Goal: Information Seeking & Learning: Find contact information

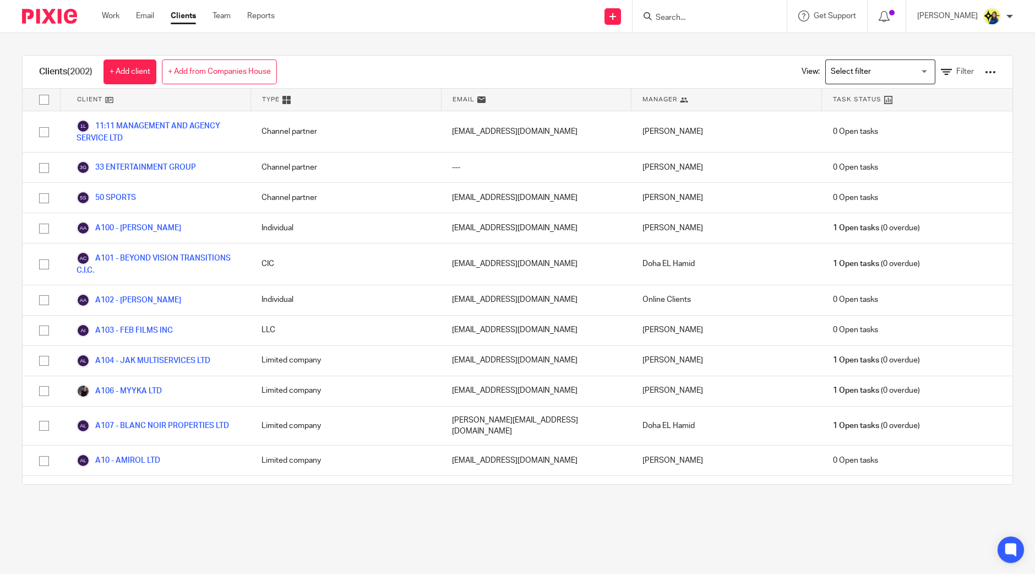
click at [724, 13] on input "Search" at bounding box center [703, 18] width 99 height 10
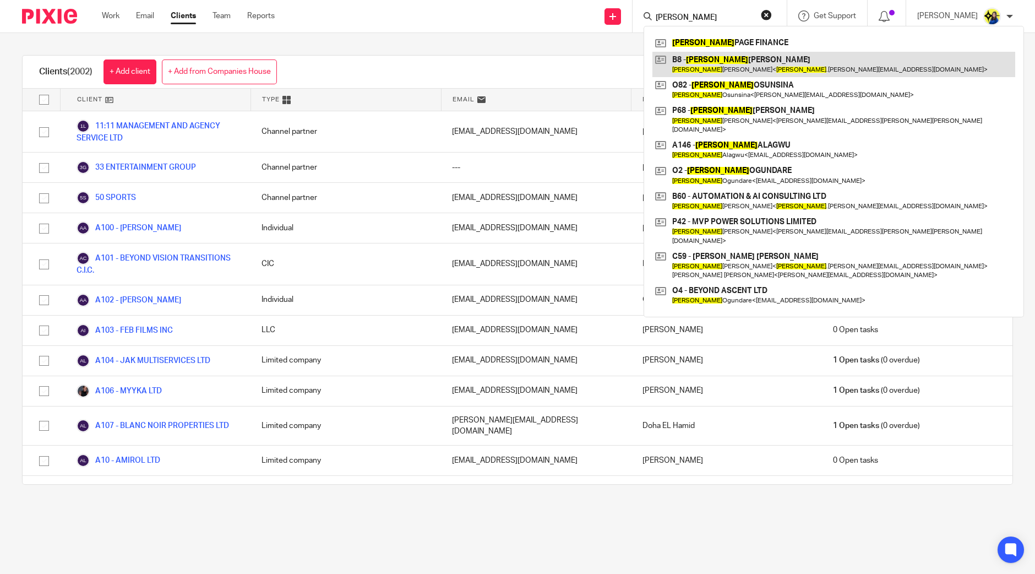
type input "michael"
click at [746, 70] on link at bounding box center [833, 64] width 363 height 25
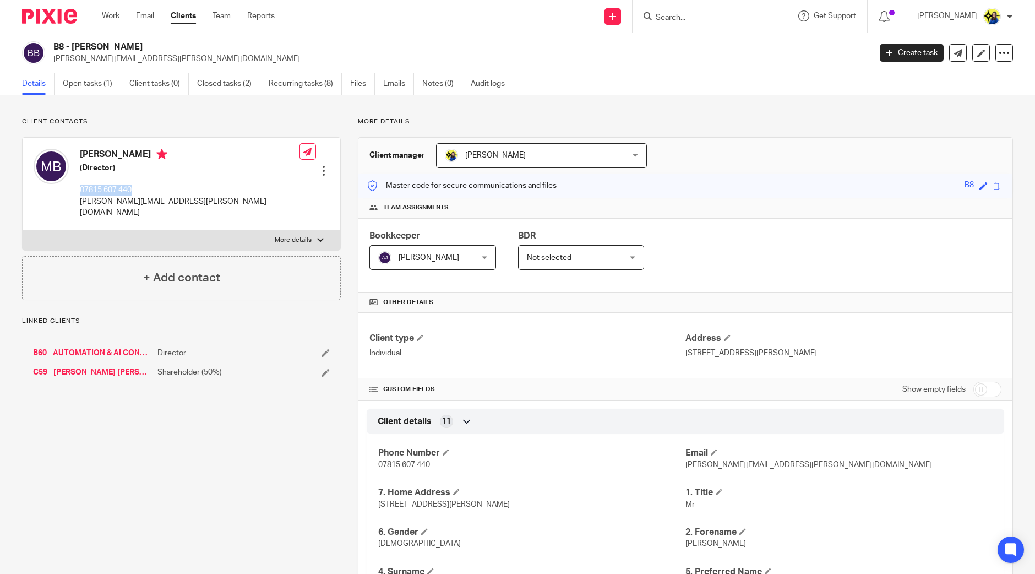
drag, startPoint x: 135, startPoint y: 190, endPoint x: 80, endPoint y: 193, distance: 54.5
click at [80, 193] on p "07815 607 440" at bounding box center [190, 189] width 220 height 11
copy p "07815 607 440"
drag, startPoint x: 211, startPoint y: 201, endPoint x: 80, endPoint y: 211, distance: 131.4
click at [80, 211] on div "Michael Buchmann (Director) 07815 607 440 michael.buchmann@outlook.com Edit con…" at bounding box center [182, 184] width 318 height 92
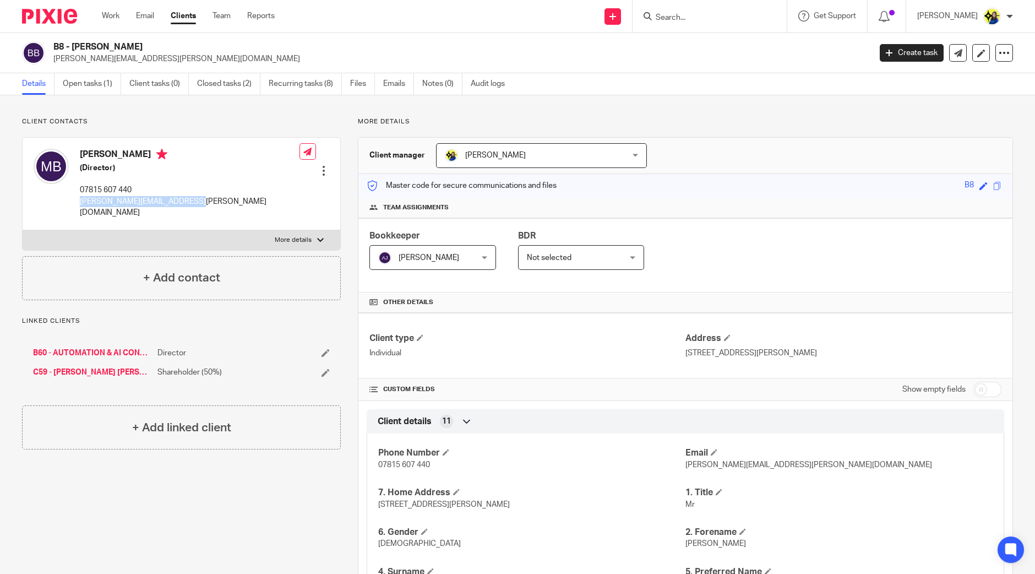
copy p "michael.buchmann@outlook.com"
click at [718, 15] on input "Search" at bounding box center [703, 18] width 99 height 10
drag, startPoint x: 718, startPoint y: 14, endPoint x: 702, endPoint y: 7, distance: 17.7
click at [716, 15] on input "Search" at bounding box center [703, 18] width 99 height 10
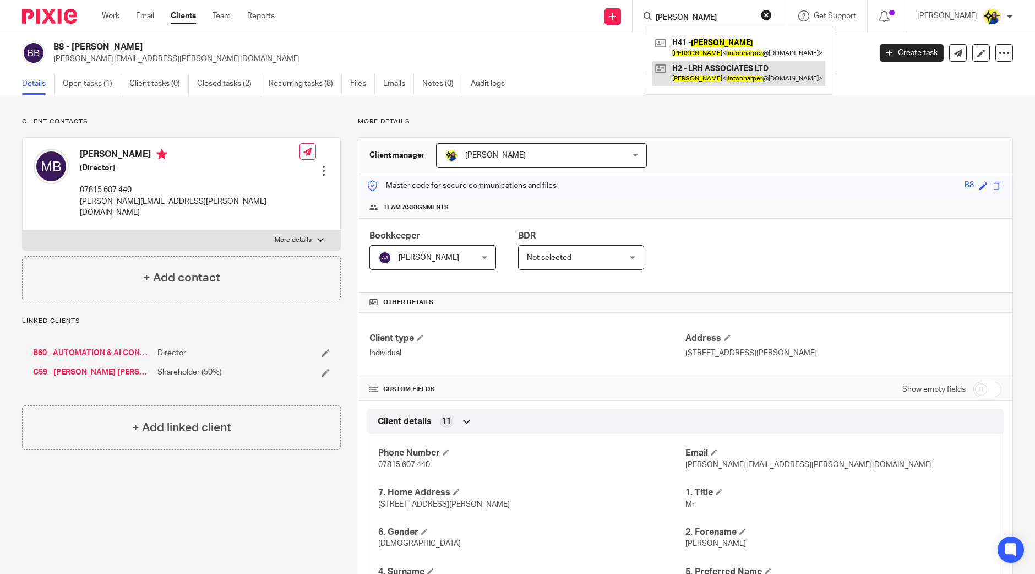
type input "linton harper"
click at [757, 75] on link at bounding box center [738, 73] width 173 height 25
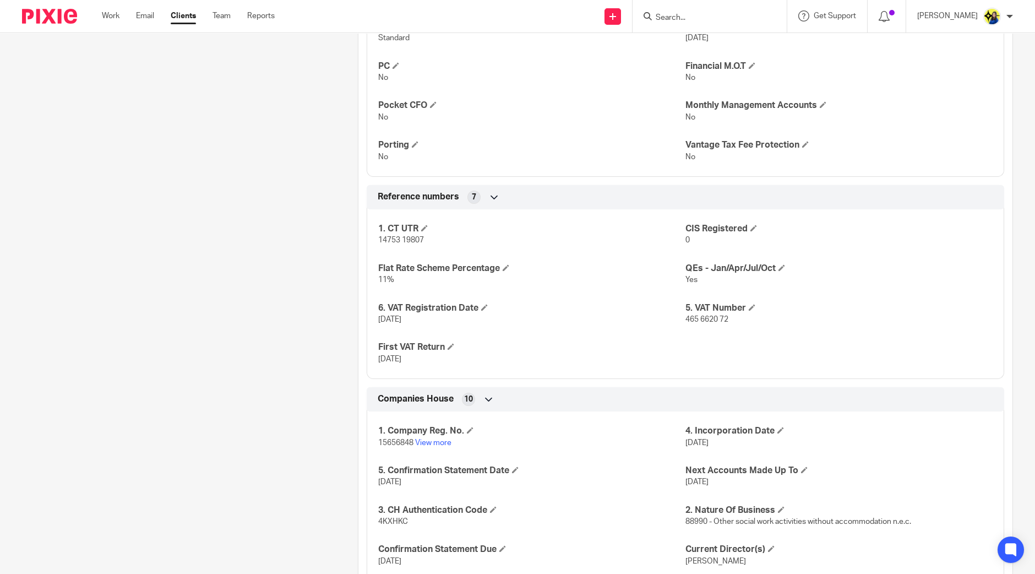
scroll to position [826, 0]
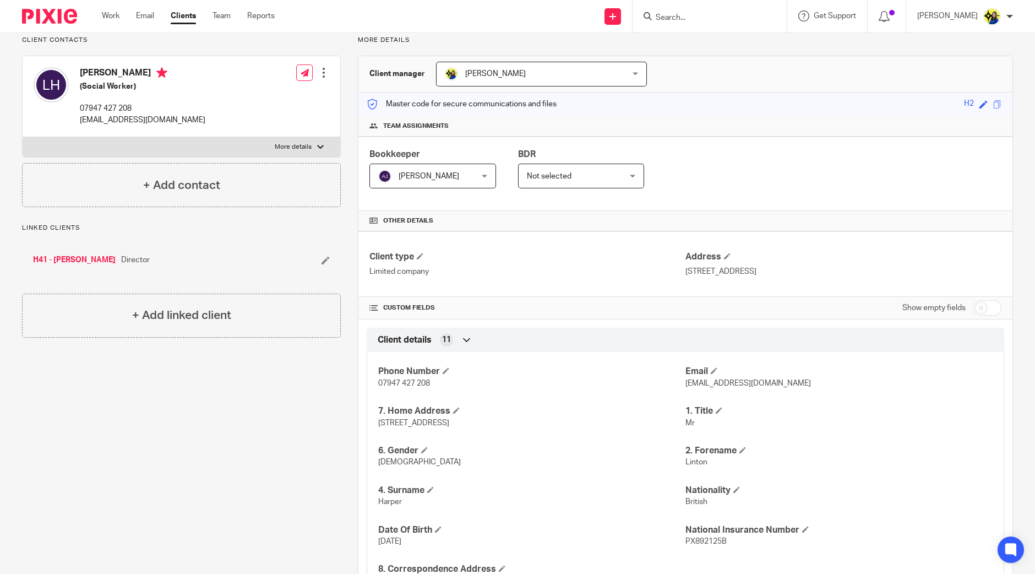
scroll to position [0, 0]
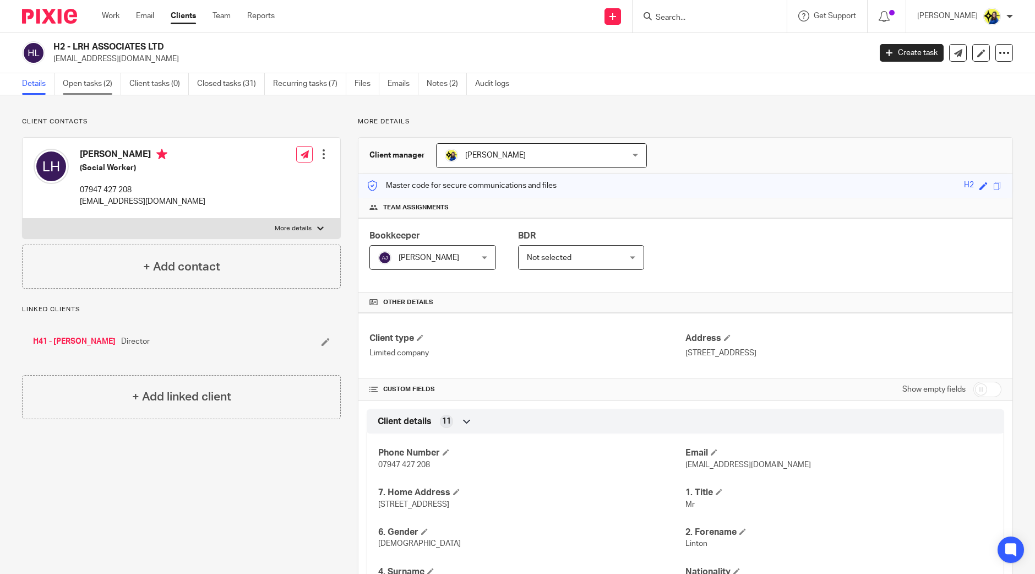
click at [102, 87] on link "Open tasks (2)" at bounding box center [92, 83] width 58 height 21
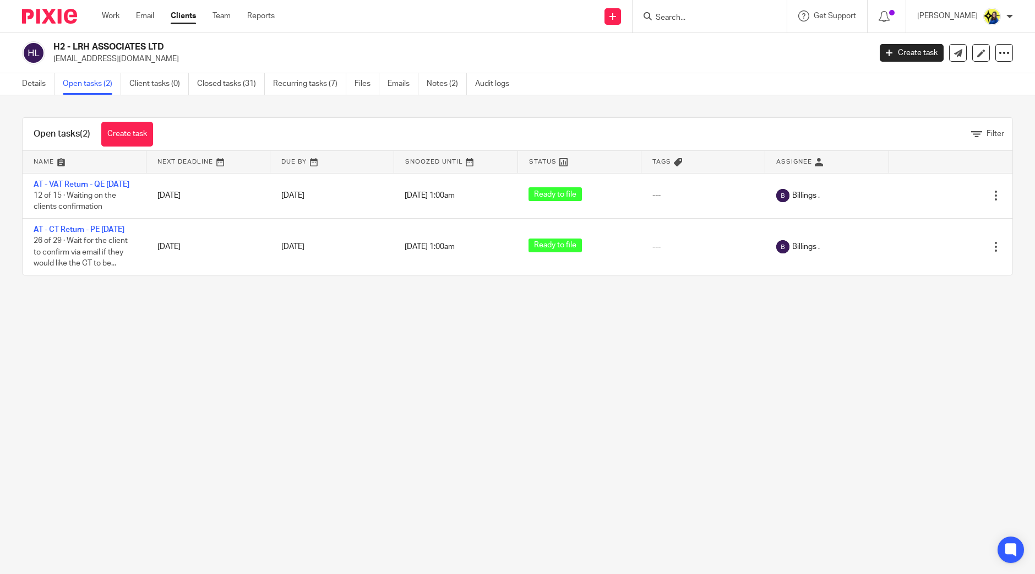
drag, startPoint x: 148, startPoint y: 61, endPoint x: 48, endPoint y: 64, distance: 100.3
click at [48, 64] on div "H2 - LRH ASSOCIATES LTD lintonharper@gmail.com Create task Update from Companie…" at bounding box center [517, 53] width 1035 height 40
copy div "H2 - LRH ASSOCIATES LTD lintonharper@gmail.com"
click at [84, 57] on p "[EMAIL_ADDRESS][DOMAIN_NAME]" at bounding box center [458, 58] width 810 height 11
drag, startPoint x: 154, startPoint y: 62, endPoint x: 51, endPoint y: 68, distance: 102.6
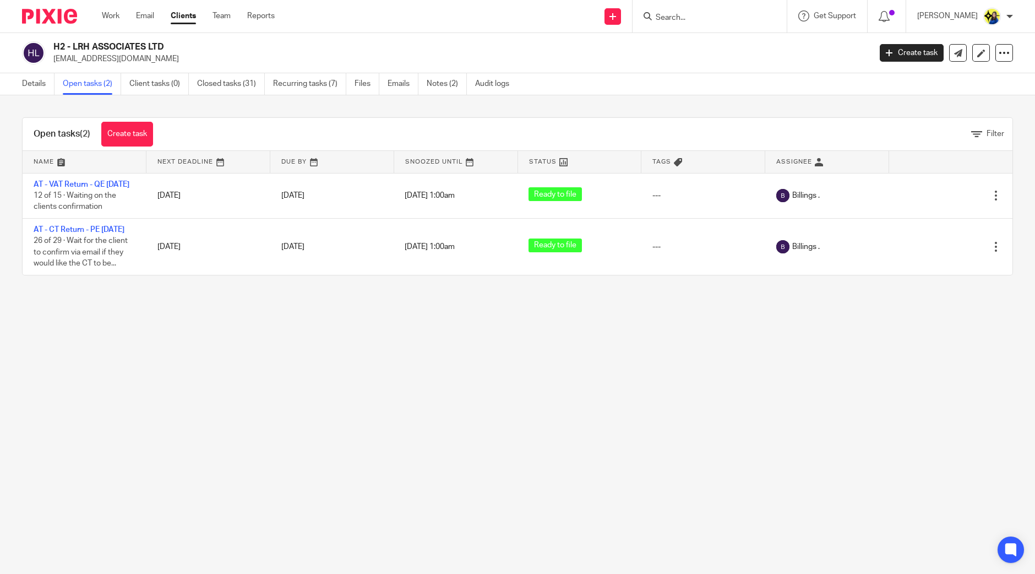
click at [51, 68] on div "H2 - LRH ASSOCIATES LTD lintonharper@gmail.com Create task Update from Companie…" at bounding box center [517, 53] width 1035 height 40
copy p "[EMAIL_ADDRESS][DOMAIN_NAME]"
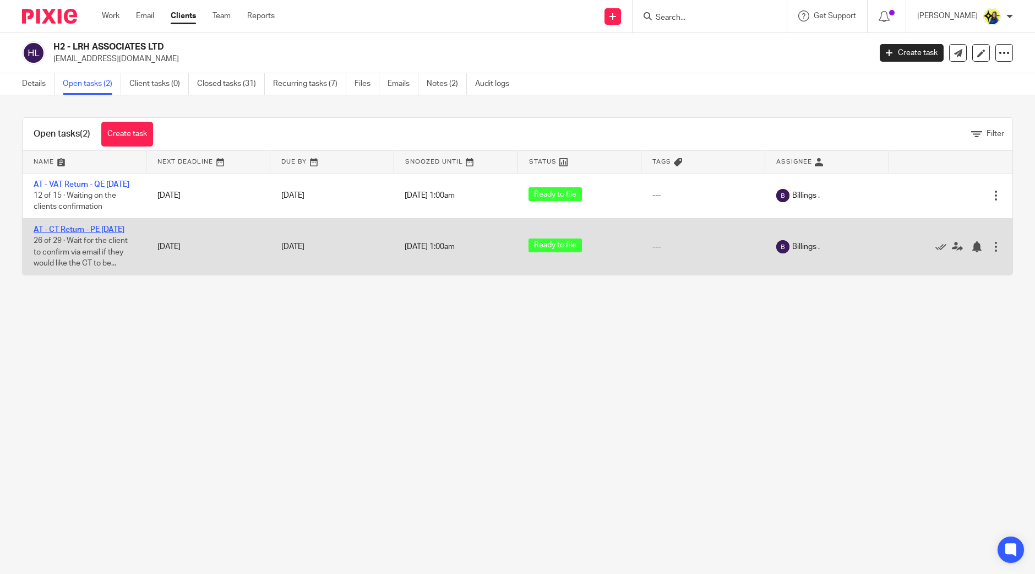
click at [108, 233] on link "AT - CT Return - PE 30-04-2025" at bounding box center [79, 230] width 91 height 8
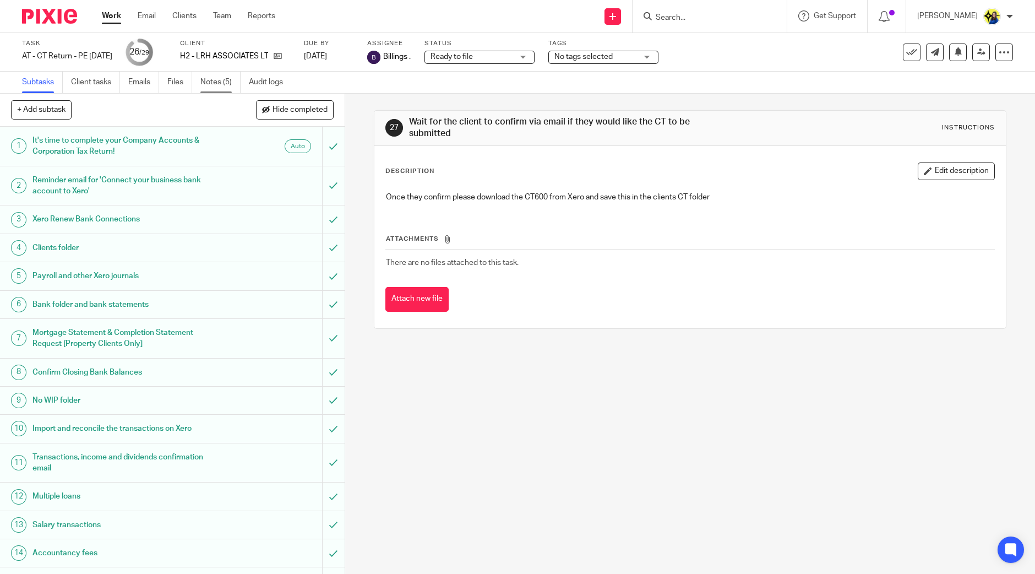
click at [209, 83] on link "Notes (5)" at bounding box center [220, 82] width 40 height 21
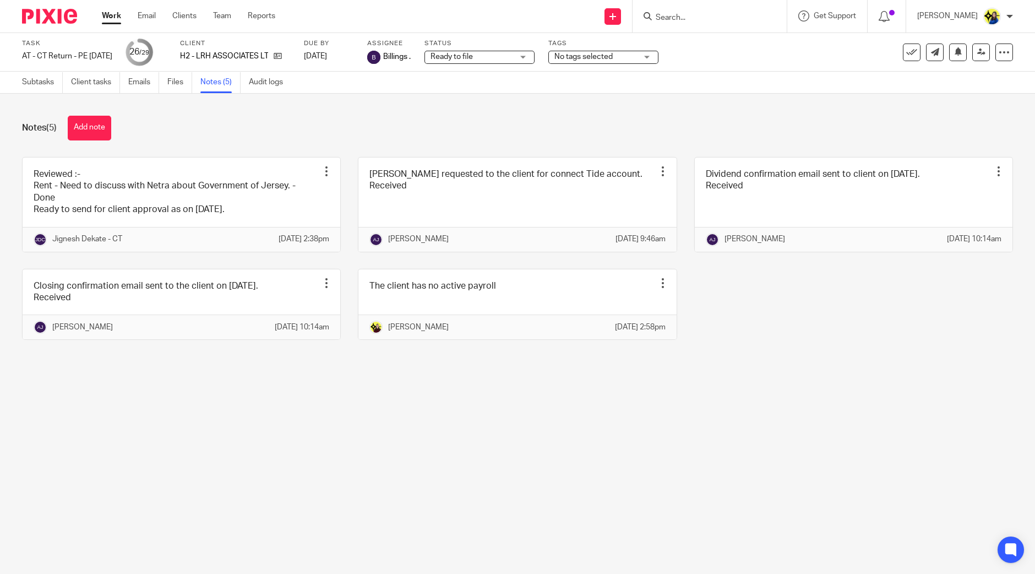
click at [144, 80] on link "Emails" at bounding box center [143, 82] width 31 height 21
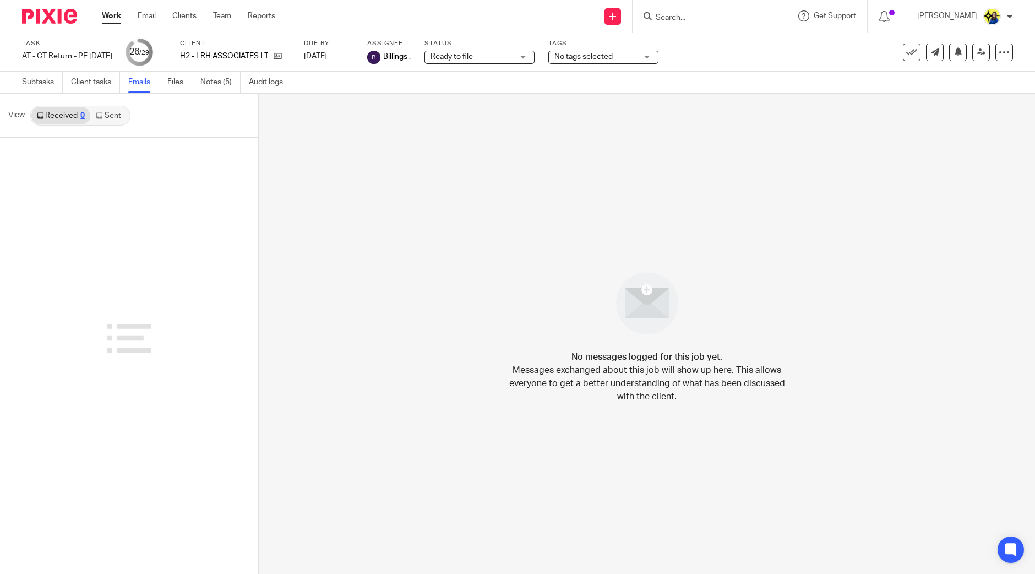
click at [114, 116] on link "Sent" at bounding box center [109, 116] width 39 height 18
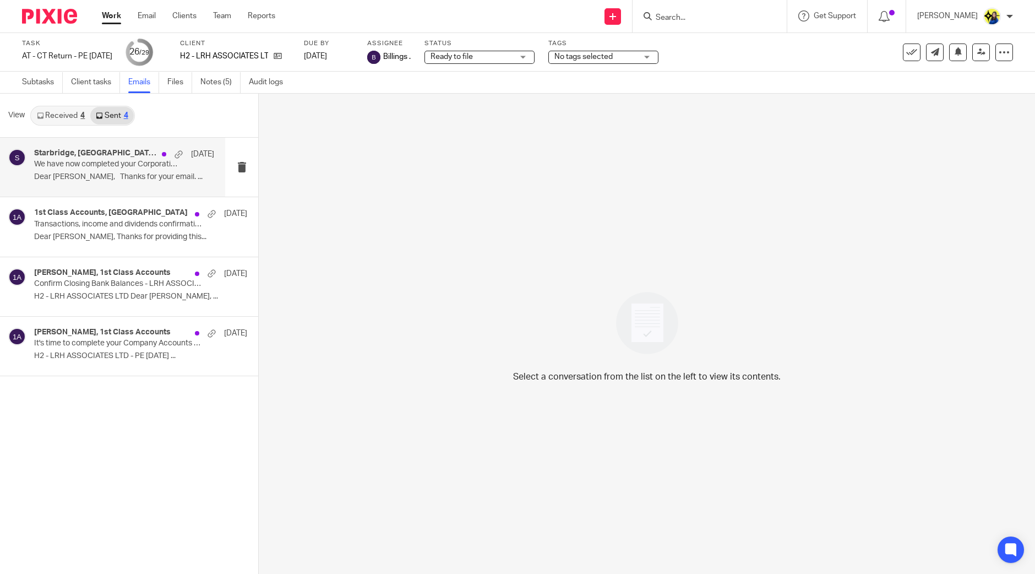
click at [106, 165] on p "We have now completed your Corporation Tax Return - PLEASE CONFIRM!" at bounding box center [106, 164] width 144 height 9
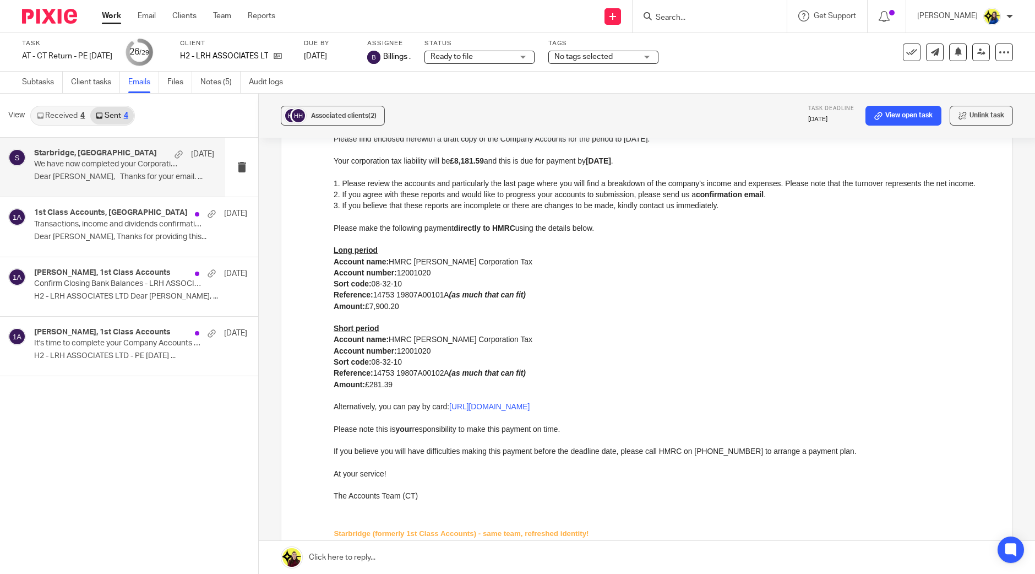
scroll to position [2466, 0]
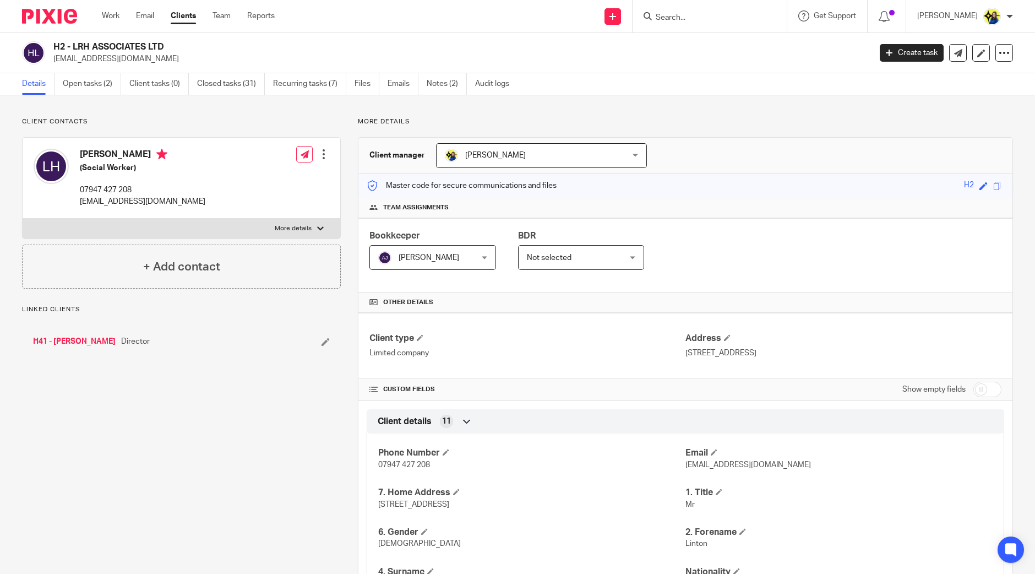
drag, startPoint x: 183, startPoint y: 60, endPoint x: 50, endPoint y: 62, distance: 133.2
click at [50, 62] on div "H2 - LRH ASSOCIATES LTD [EMAIL_ADDRESS][DOMAIN_NAME]" at bounding box center [442, 52] width 841 height 23
copy p "[EMAIL_ADDRESS][DOMAIN_NAME]"
click at [116, 84] on link "Open tasks (2)" at bounding box center [92, 83] width 58 height 21
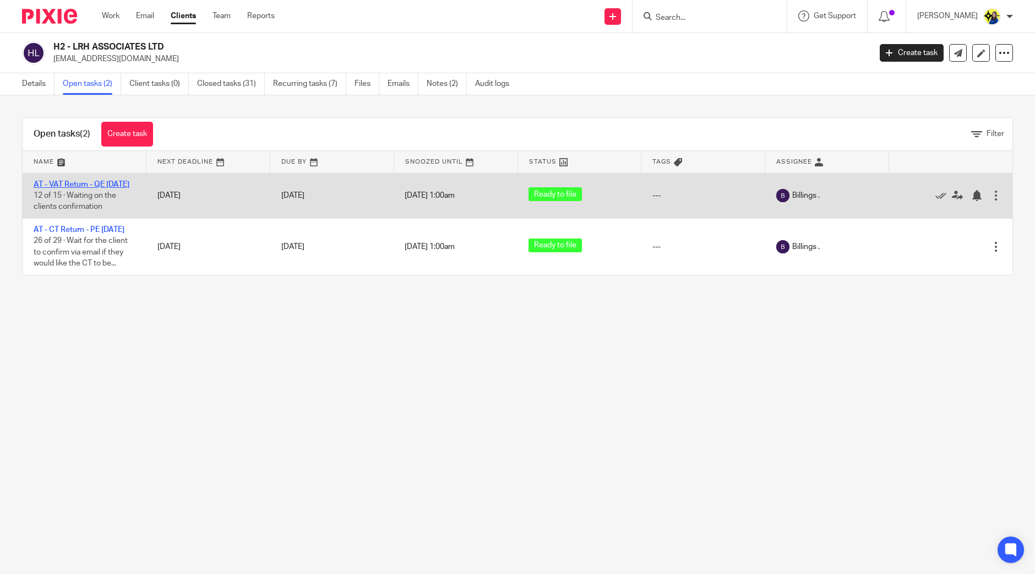
click at [99, 185] on link "AT - VAT Return - QE [DATE]" at bounding box center [82, 185] width 96 height 8
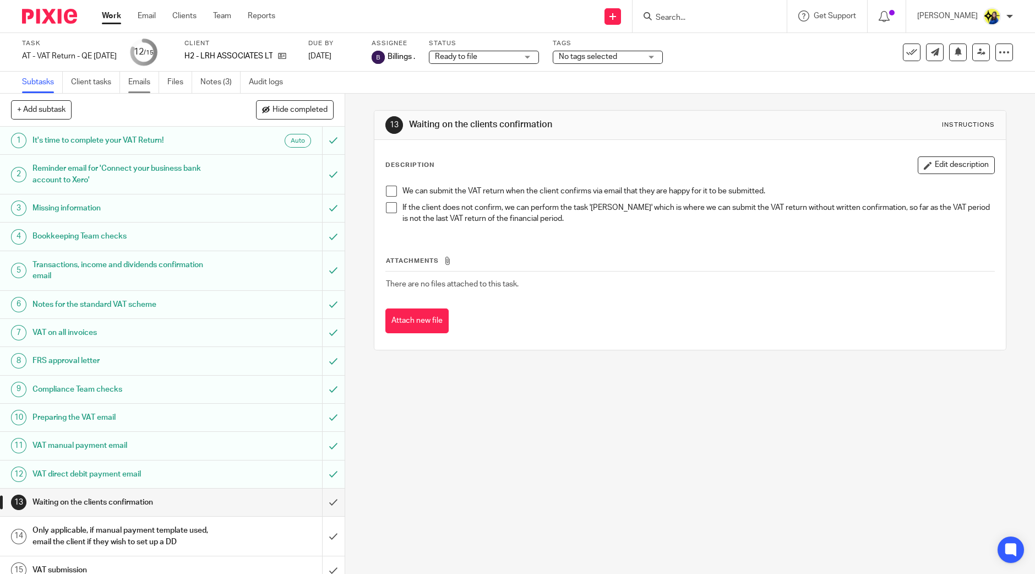
click at [154, 85] on link "Emails" at bounding box center [143, 82] width 31 height 21
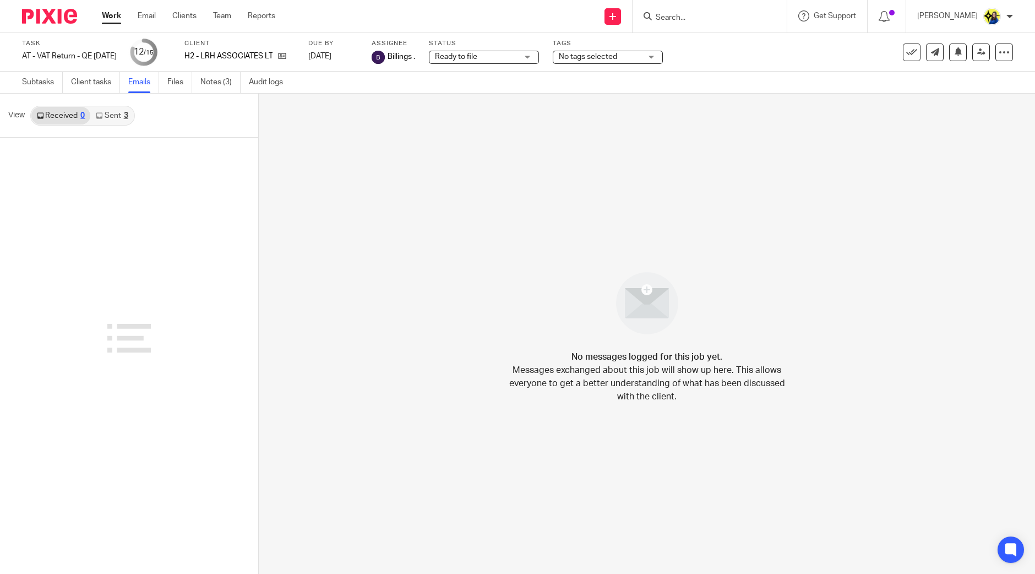
click at [117, 116] on link "Sent 3" at bounding box center [111, 116] width 43 height 18
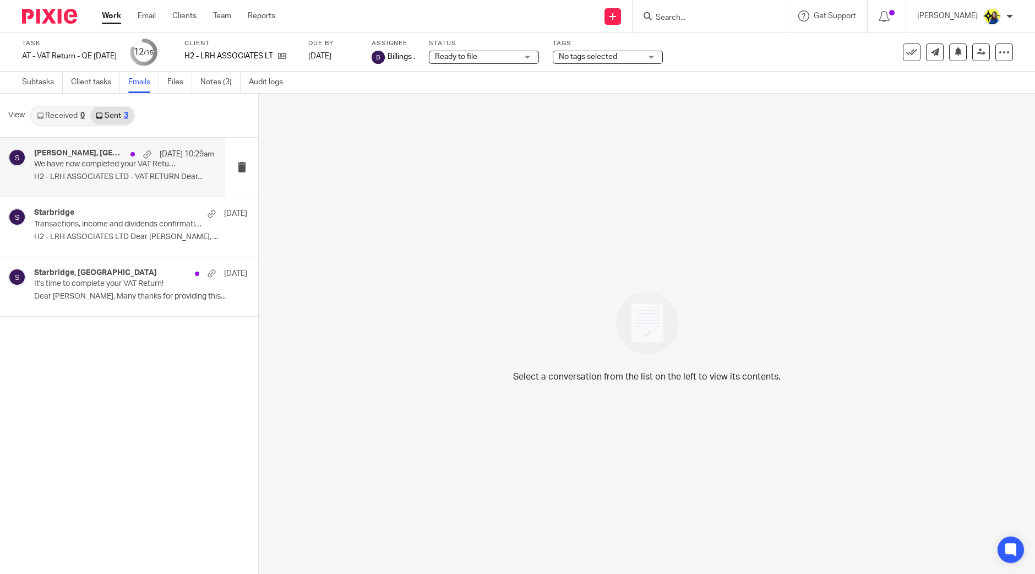
click at [107, 162] on p "We have now completed your VAT Return - PLEASE CONFIRM!" at bounding box center [106, 164] width 144 height 9
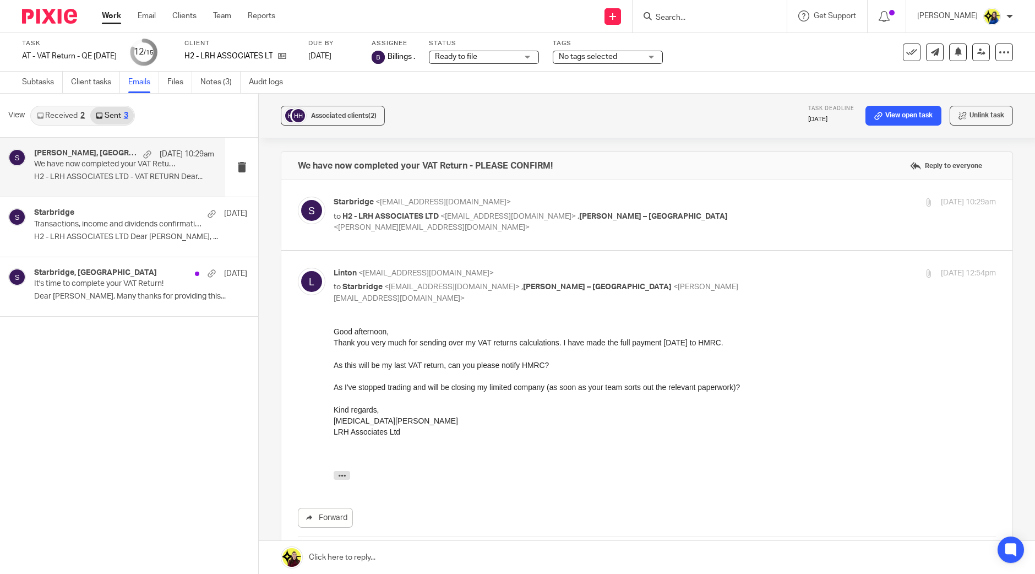
click at [446, 205] on span "<info@starbridge.uk>" at bounding box center [442, 202] width 135 height 8
checkbox input "true"
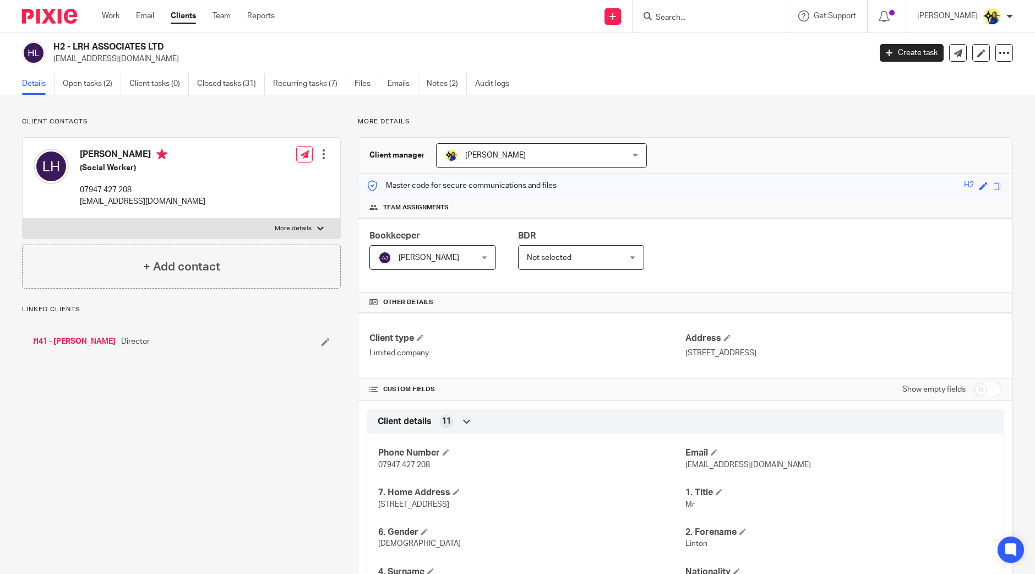
drag, startPoint x: 152, startPoint y: 62, endPoint x: 51, endPoint y: 61, distance: 100.7
click at [51, 61] on div "H2 - LRH ASSOCIATES LTD lintonharper@gmail.com" at bounding box center [442, 52] width 841 height 23
copy p "lintonharper@gmail.com"
click at [747, 20] on input "Search" at bounding box center [703, 18] width 99 height 10
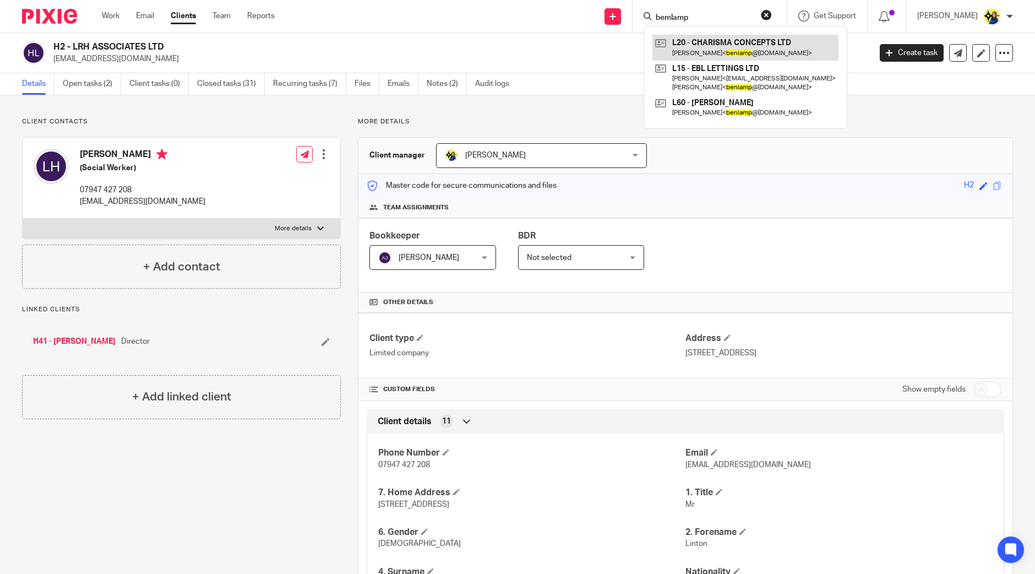
type input "bemlamp"
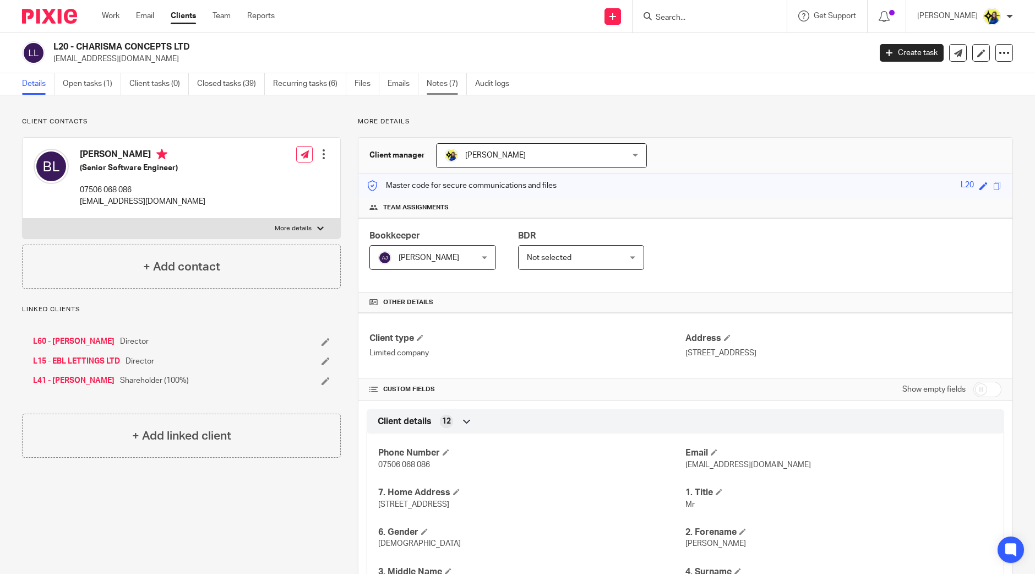
click at [447, 80] on link "Notes (7)" at bounding box center [447, 83] width 40 height 21
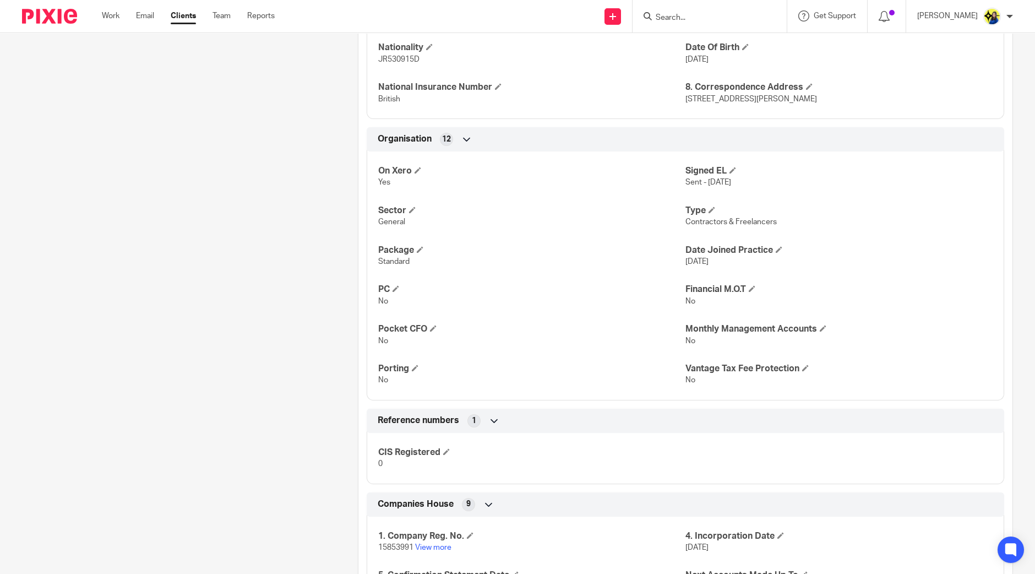
scroll to position [757, 0]
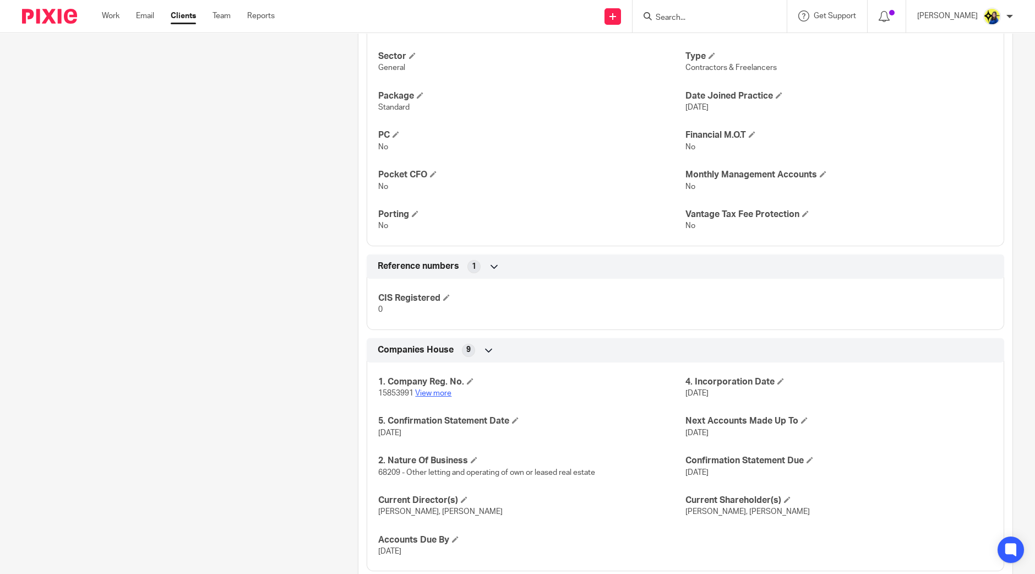
click at [424, 395] on link "View more" at bounding box center [433, 393] width 36 height 8
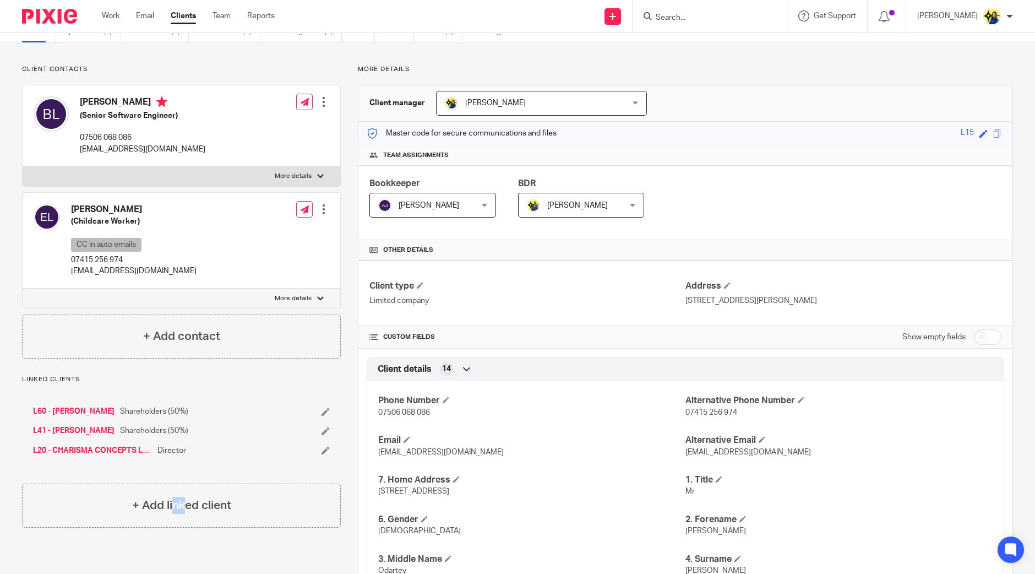
scroll to position [0, 0]
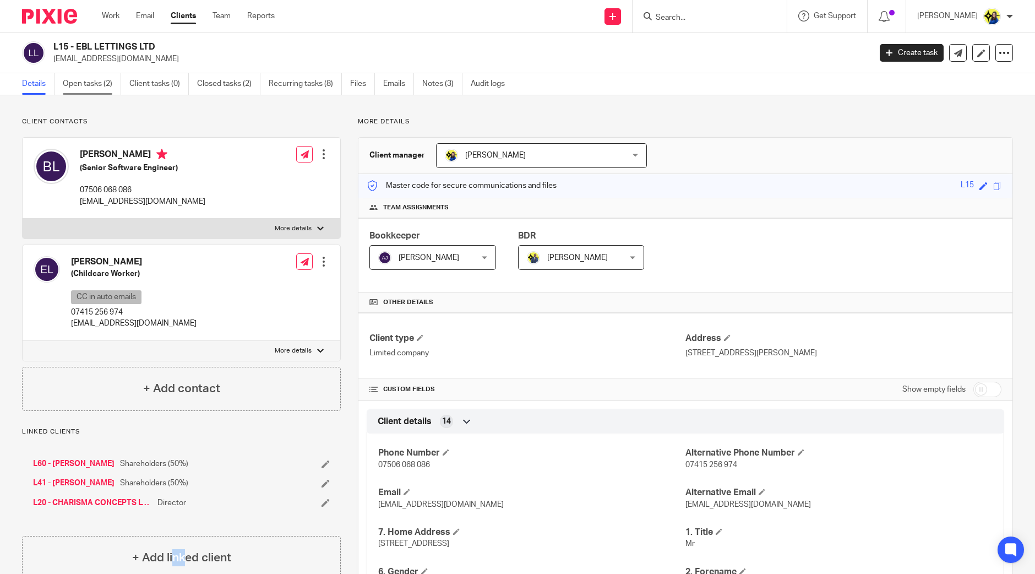
click at [101, 87] on link "Open tasks (2)" at bounding box center [92, 83] width 58 height 21
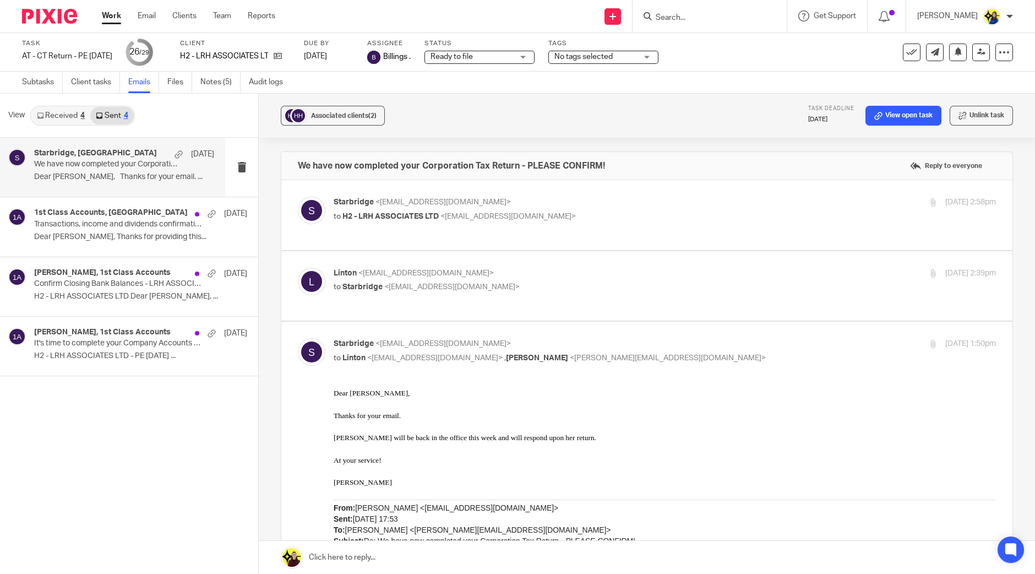
scroll to position [2466, 0]
